Goal: Information Seeking & Learning: Learn about a topic

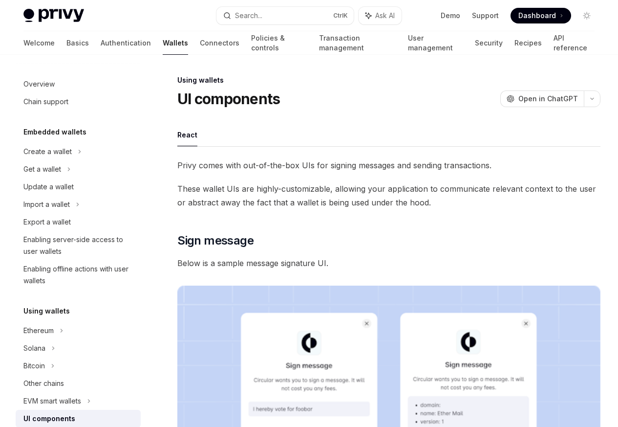
scroll to position [177, 0]
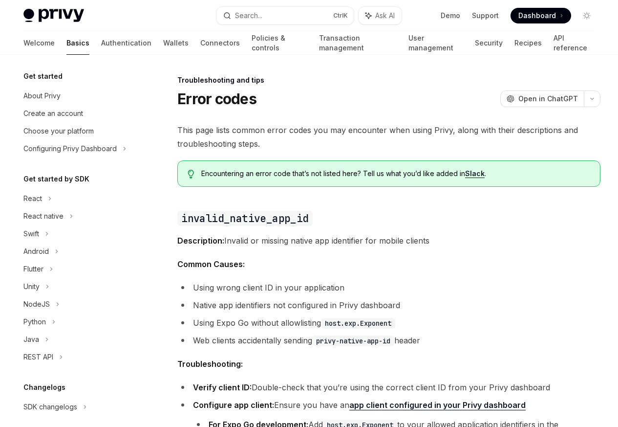
scroll to position [93, 0]
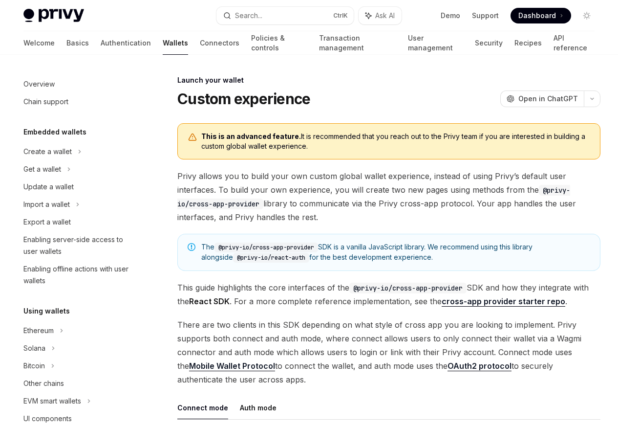
scroll to position [448, 0]
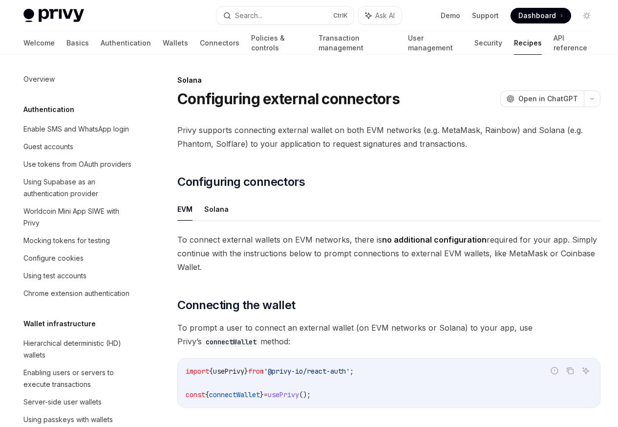
scroll to position [1565, 0]
